Goal: Information Seeking & Learning: Learn about a topic

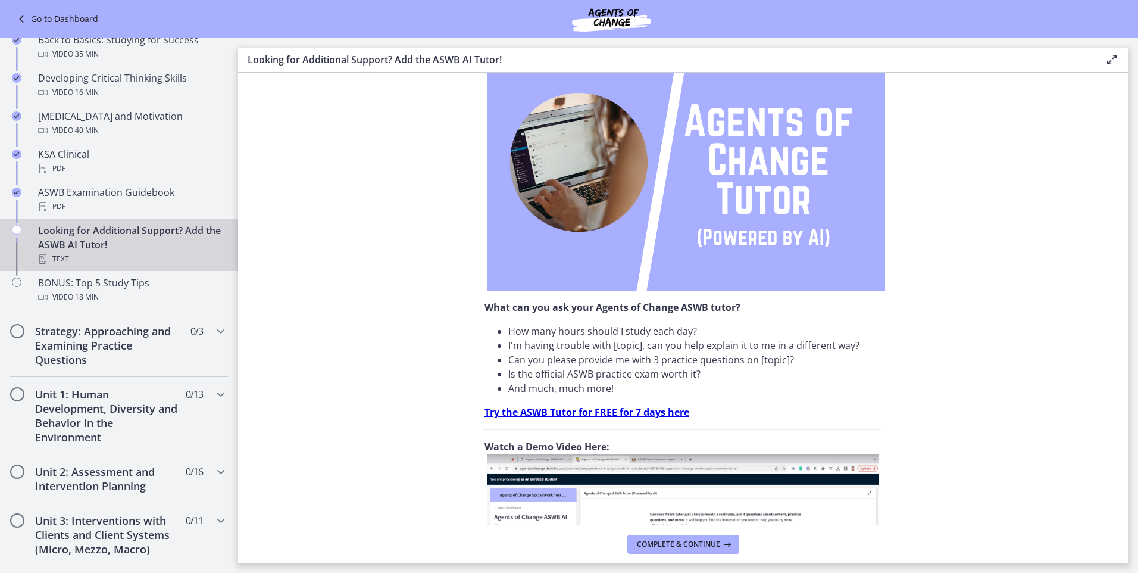
scroll to position [352, 0]
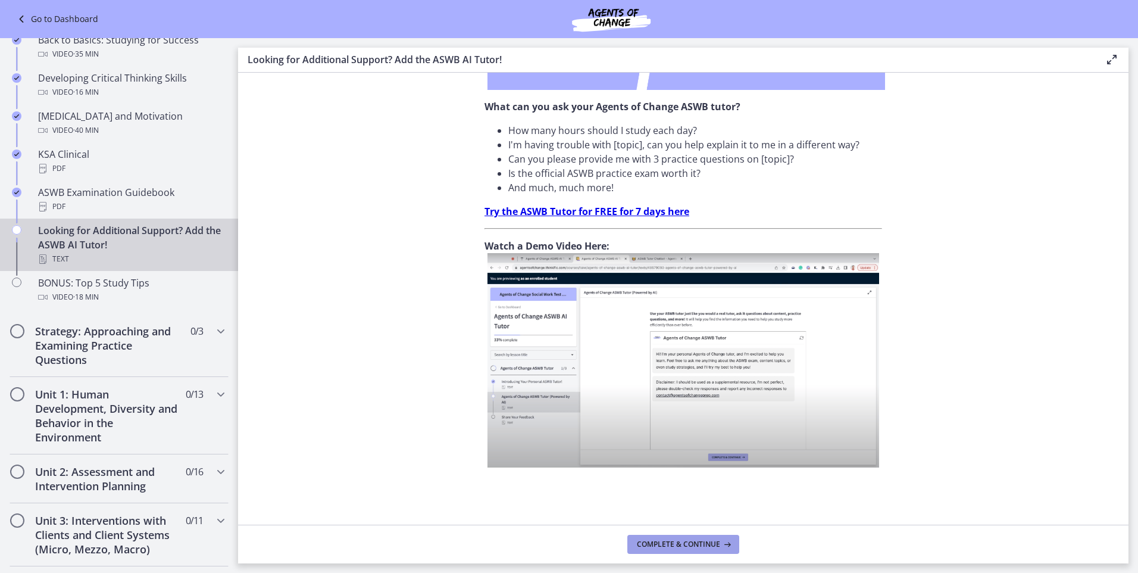
click at [670, 542] on span "Complete & continue" at bounding box center [678, 544] width 83 height 10
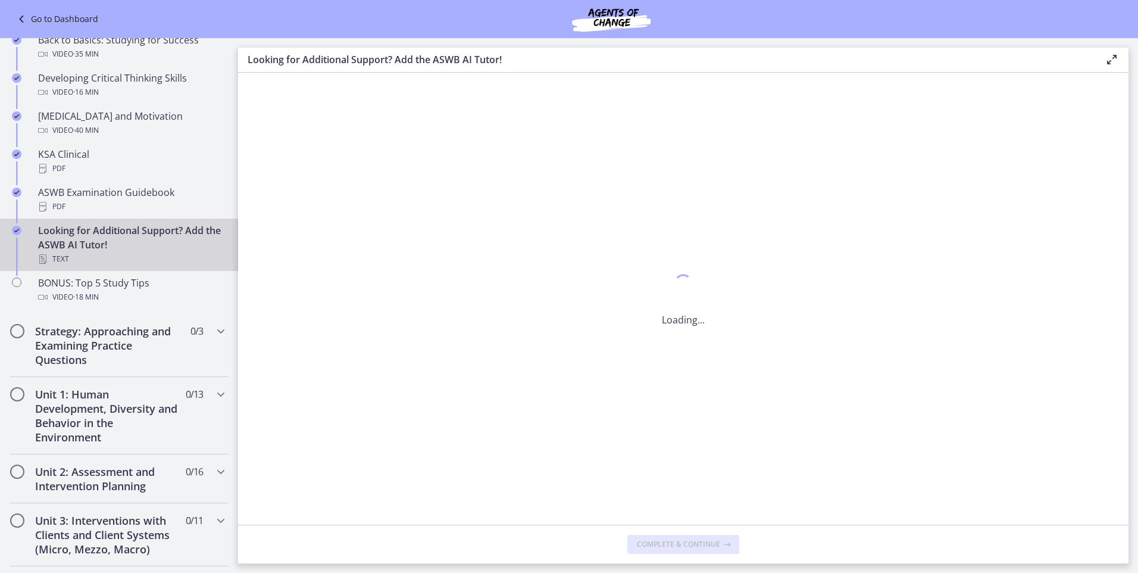
scroll to position [0, 0]
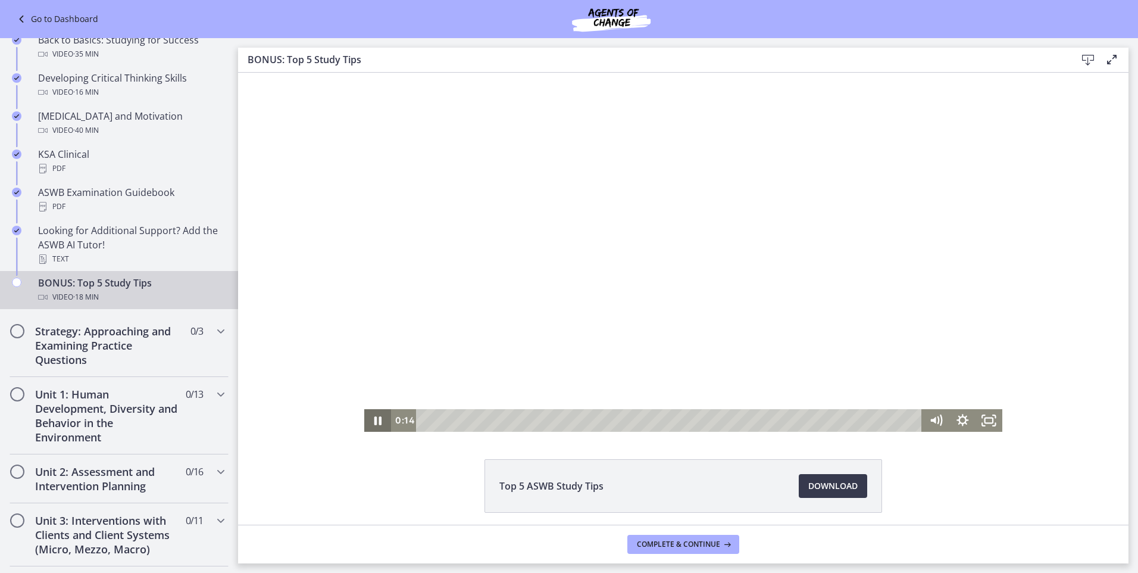
click at [375, 420] on icon "Pause" at bounding box center [378, 420] width 7 height 9
click at [375, 419] on icon "Play Video" at bounding box center [378, 421] width 7 height 10
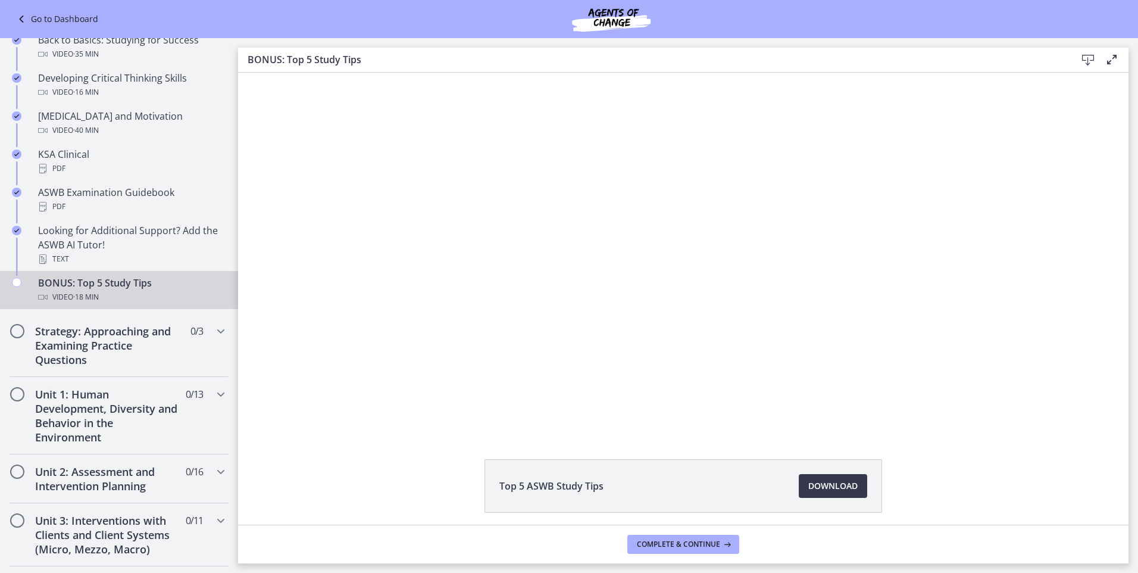
click at [279, 144] on div "Click for sound @keyframes VOLUME_SMALL_WAVE_FLASH { 0% { opacity: 0; } 33% { o…" at bounding box center [683, 252] width 891 height 359
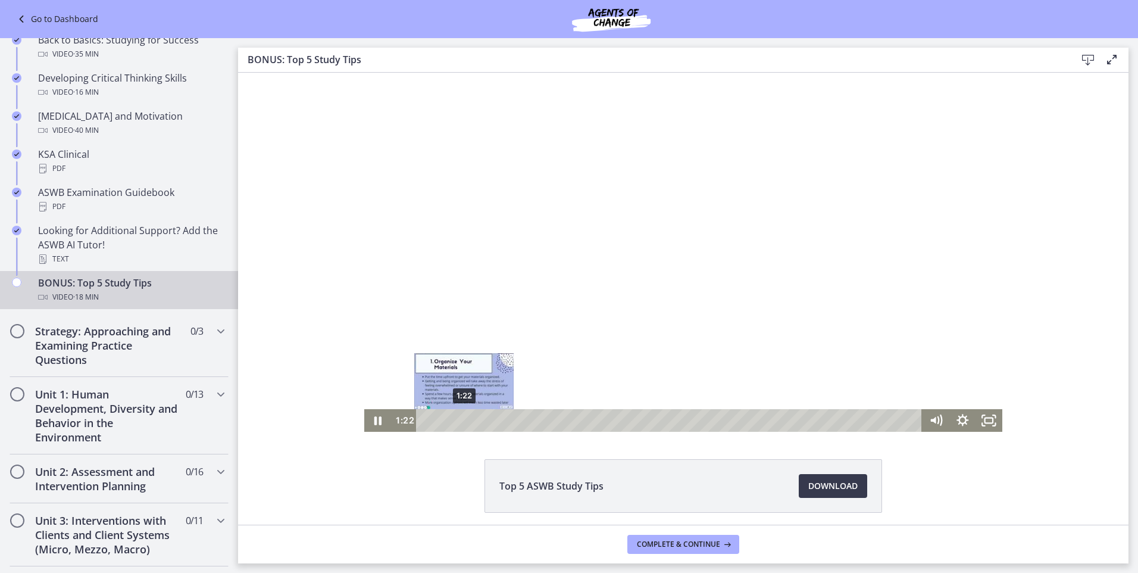
click at [460, 421] on div "1:22" at bounding box center [671, 420] width 490 height 23
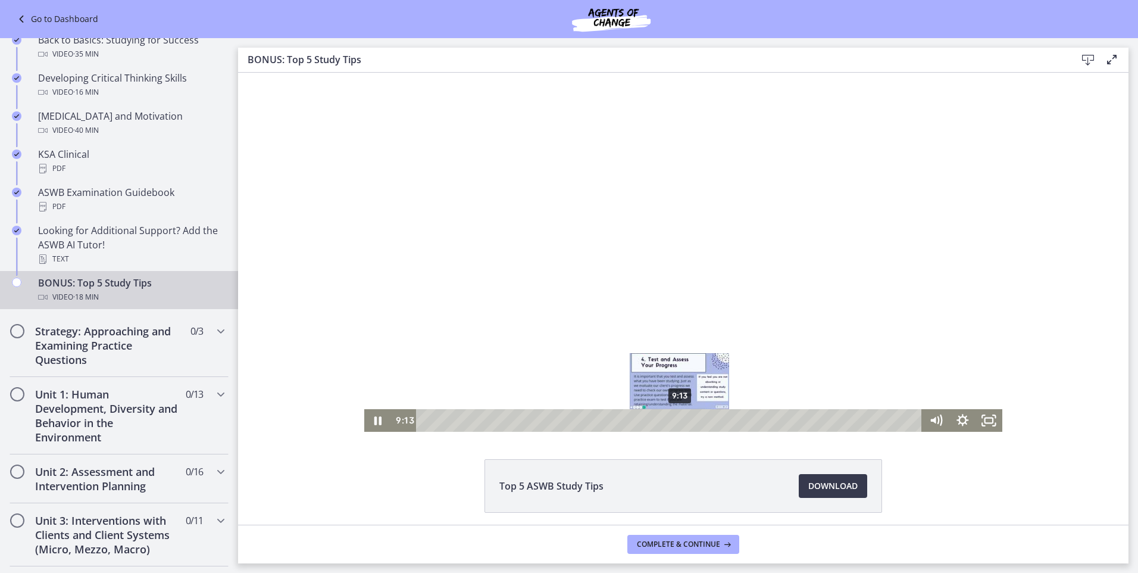
click at [676, 422] on div "9:13" at bounding box center [671, 420] width 490 height 23
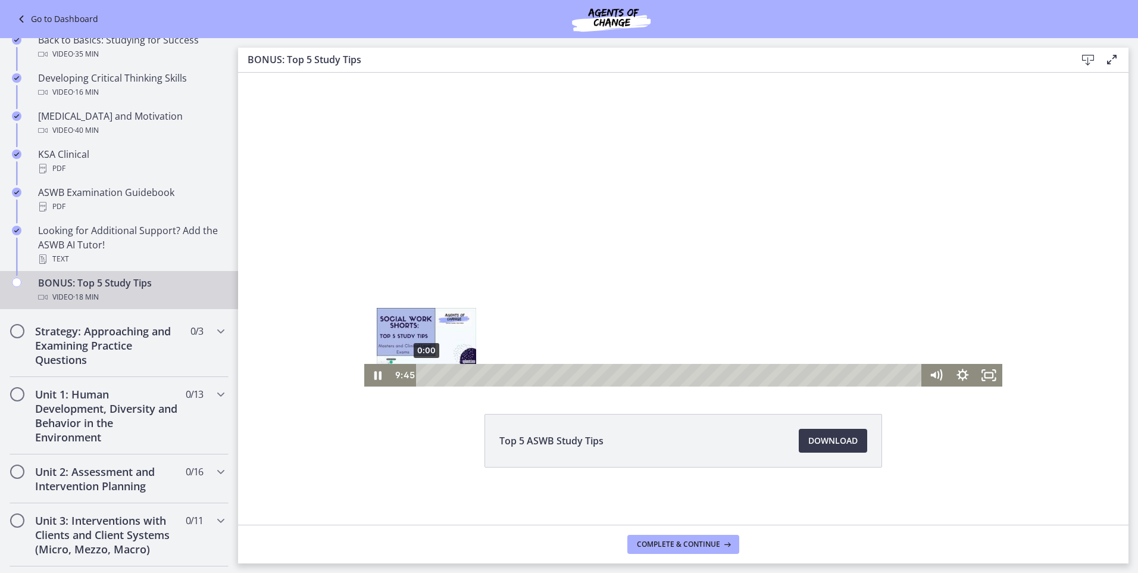
click at [426, 376] on div "0:00" at bounding box center [671, 375] width 490 height 23
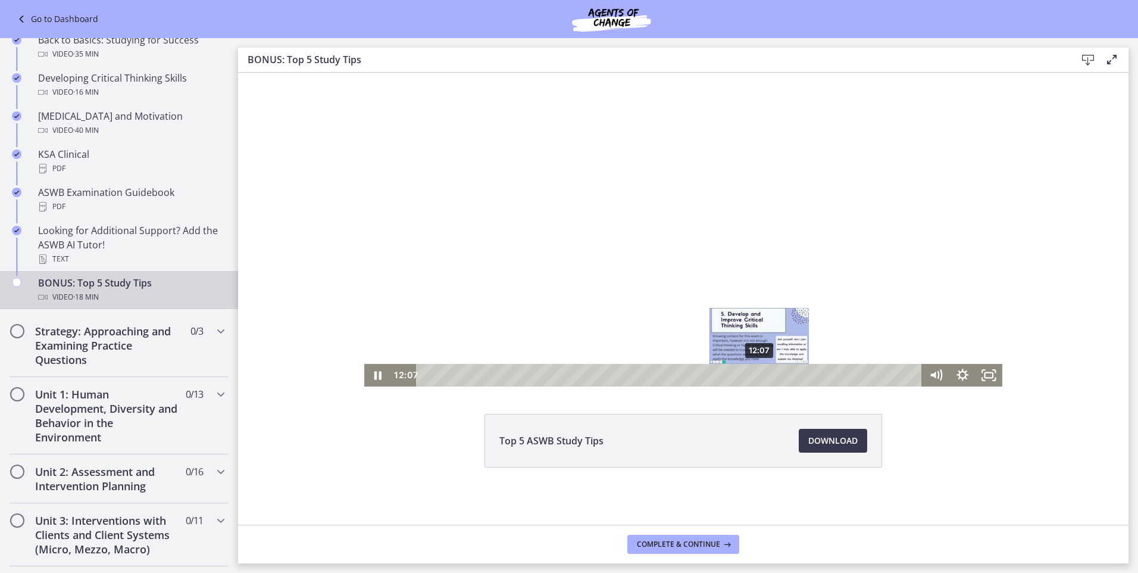
click at [756, 372] on div "12:07" at bounding box center [671, 375] width 490 height 23
click at [757, 375] on div "Playbar" at bounding box center [761, 376] width 8 height 8
click at [764, 373] on div "12:23" at bounding box center [671, 375] width 490 height 23
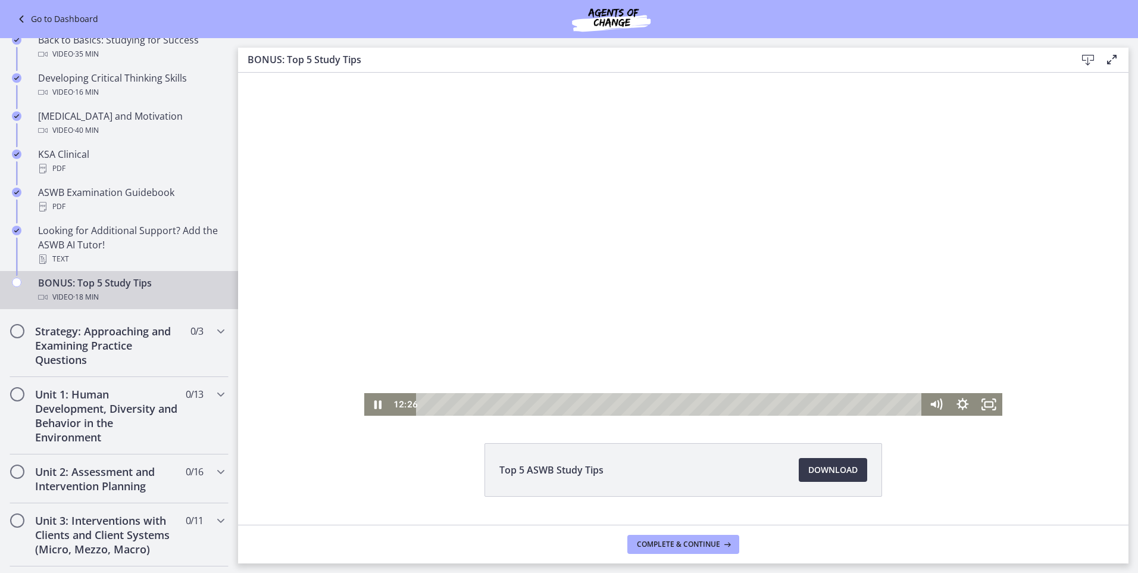
scroll to position [0, 0]
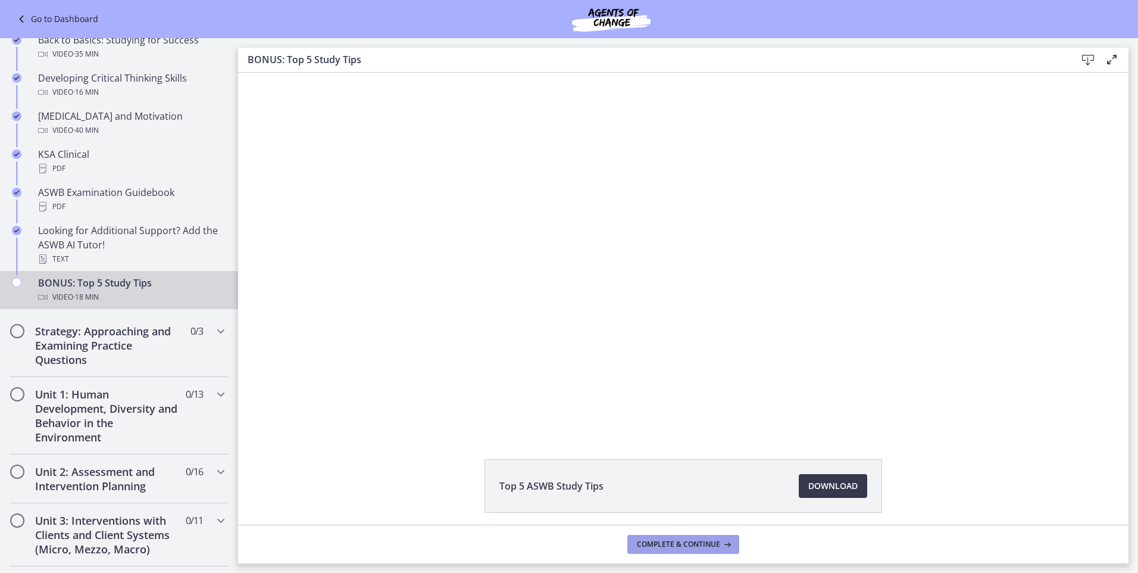
click at [707, 543] on span "Complete & continue" at bounding box center [678, 544] width 83 height 10
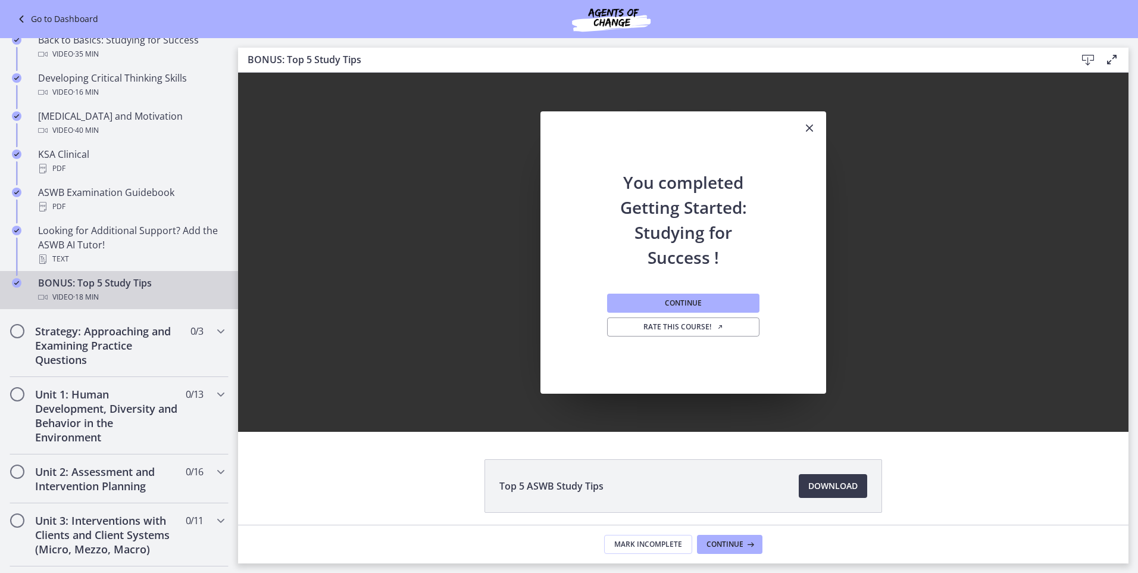
click at [805, 128] on icon "Close" at bounding box center [810, 128] width 14 height 14
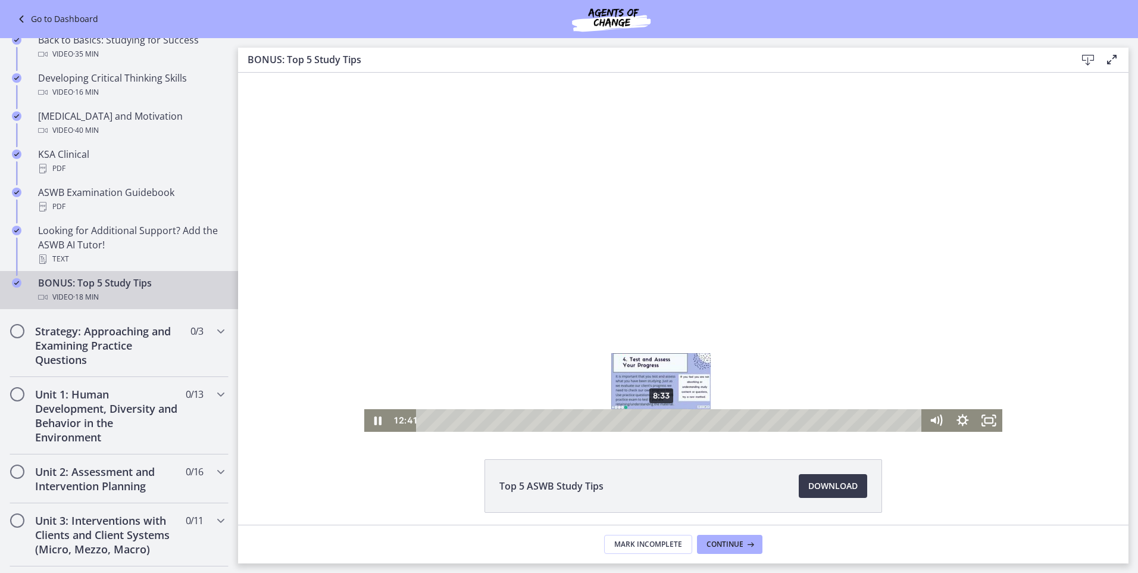
click at [658, 418] on div "8:33" at bounding box center [671, 420] width 490 height 23
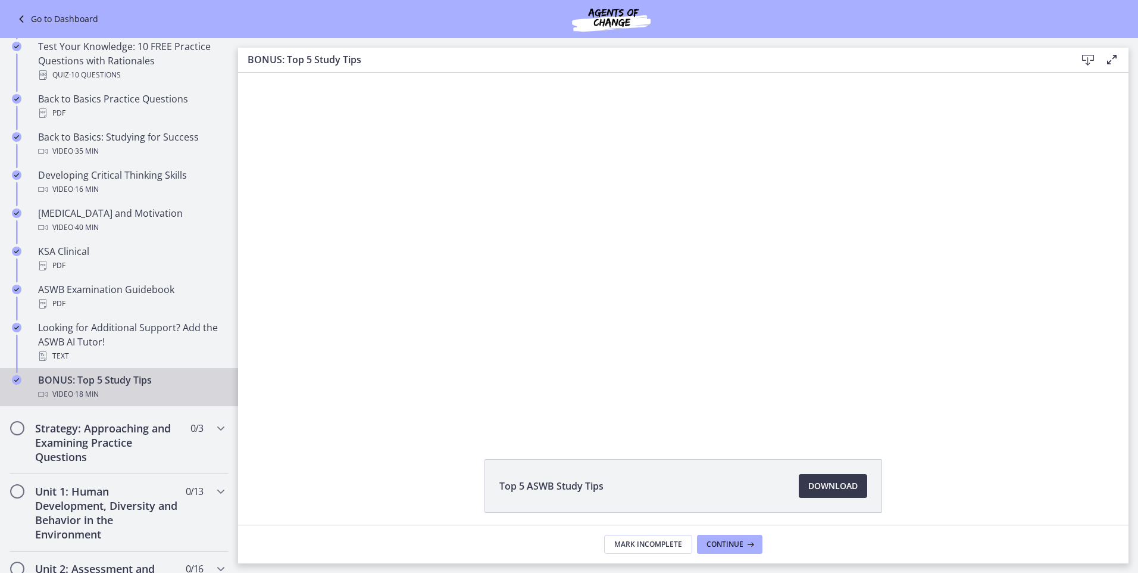
scroll to position [179, 0]
